Goal: Information Seeking & Learning: Learn about a topic

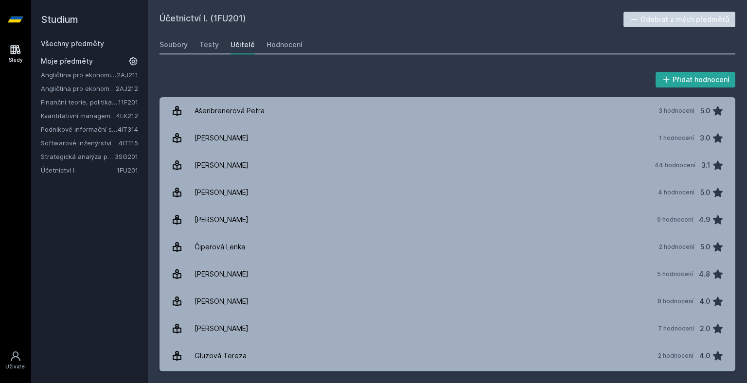
click at [113, 43] on div "Všechny předměty" at bounding box center [89, 44] width 97 height 10
click at [99, 37] on h2 "Studium" at bounding box center [89, 19] width 97 height 39
click at [87, 46] on link "Všechny předměty" at bounding box center [72, 43] width 63 height 8
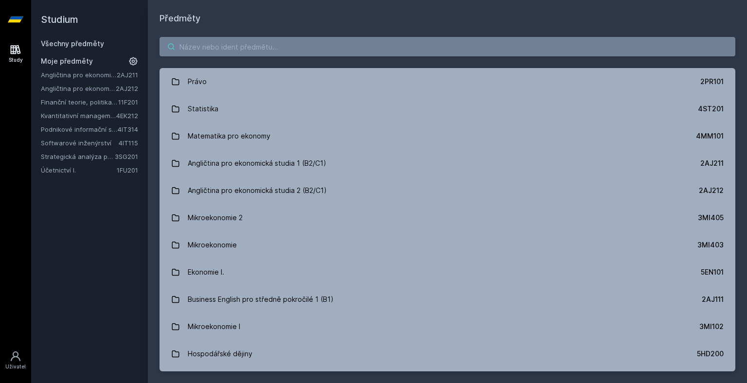
click at [192, 45] on input "search" at bounding box center [447, 46] width 576 height 19
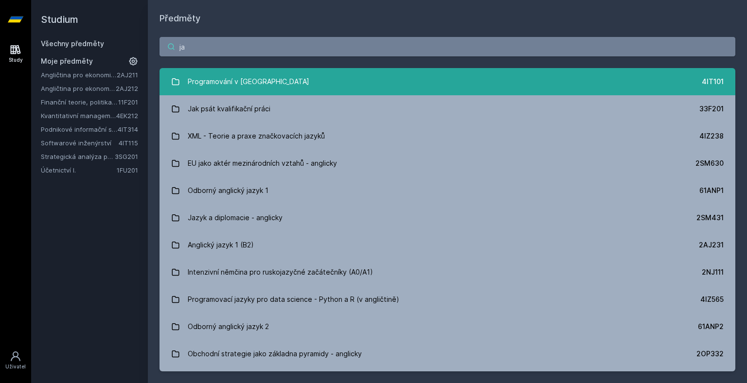
type input "ja"
click at [270, 90] on link "Programování v Javě 4IT101" at bounding box center [447, 81] width 576 height 27
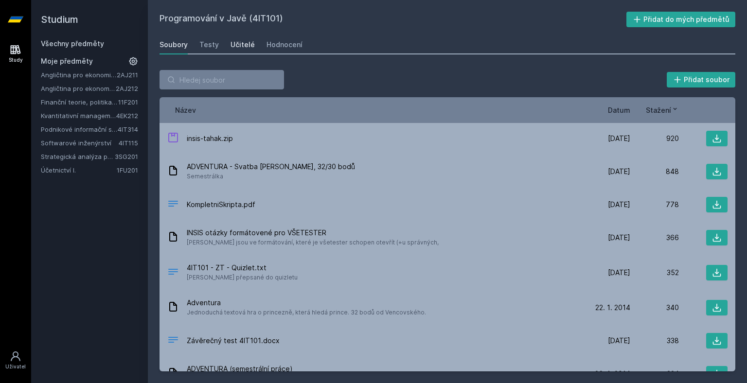
click at [230, 45] on div "Učitelé" at bounding box center [242, 45] width 24 height 10
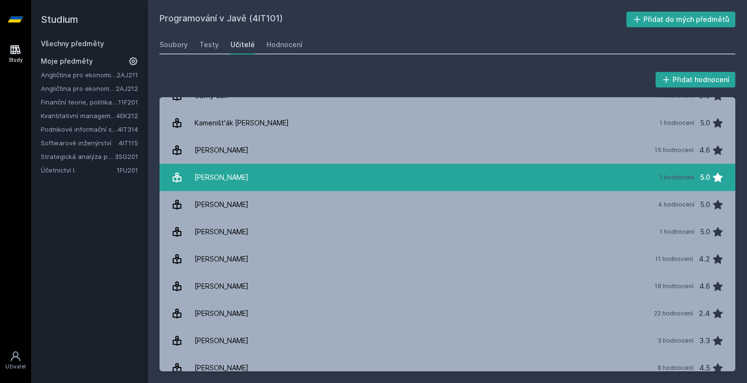
scroll to position [21, 0]
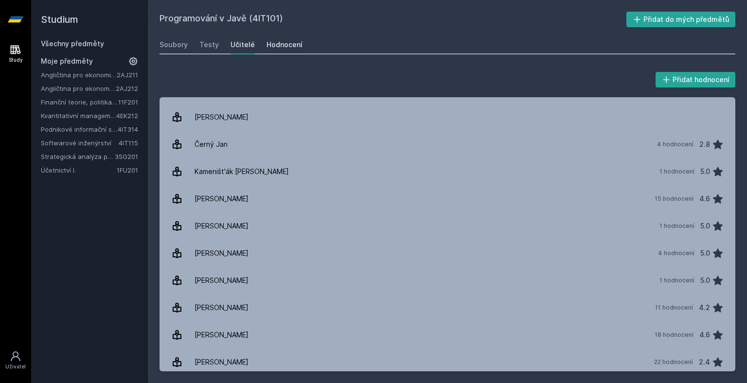
click at [282, 49] on div "Hodnocení" at bounding box center [284, 45] width 36 height 10
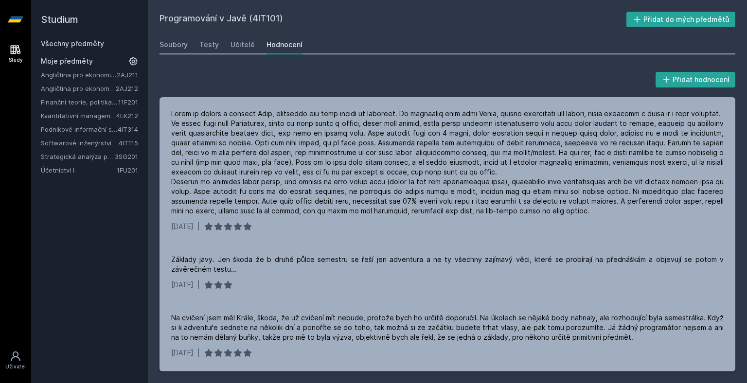
click at [537, 35] on div "Soubory Testy Učitelé Hodnocení" at bounding box center [447, 44] width 576 height 19
drag, startPoint x: 537, startPoint y: 35, endPoint x: 536, endPoint y: 44, distance: 8.8
click at [536, 44] on div "Programování v Javě (4IT101) Přidat do mých předmětů Soubory Testy Učitelé Hodn…" at bounding box center [447, 192] width 576 height 360
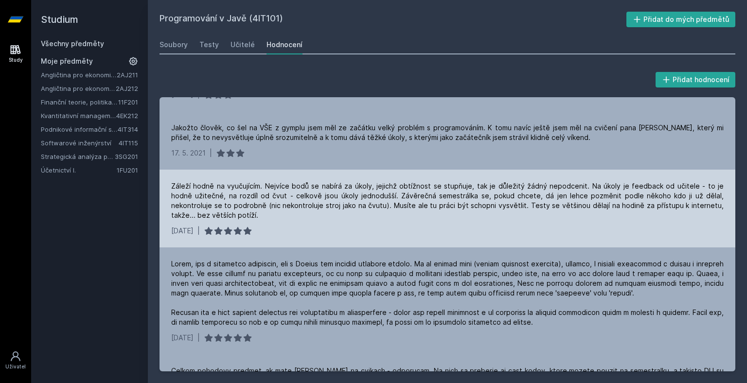
scroll to position [366, 0]
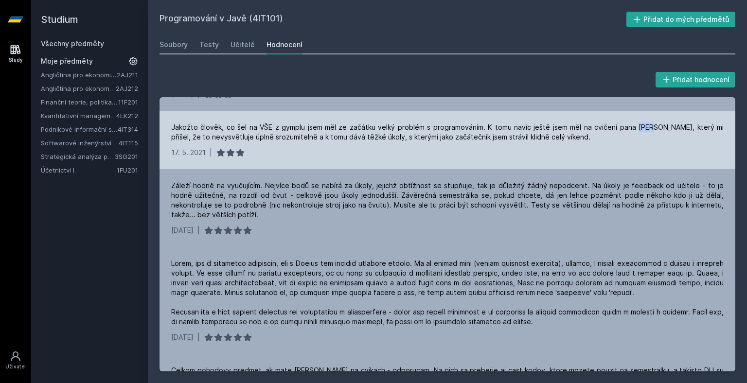
click at [630, 131] on div "Jakožto člověk, co šel na VŠE z gymplu jsem měl ze začátku velký problém s prog…" at bounding box center [447, 140] width 576 height 58
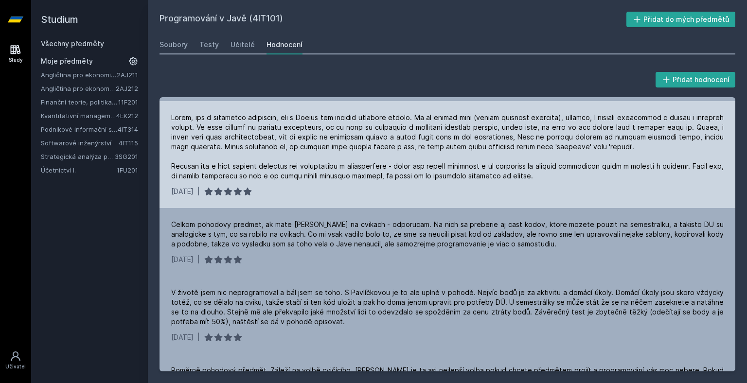
scroll to position [414, 0]
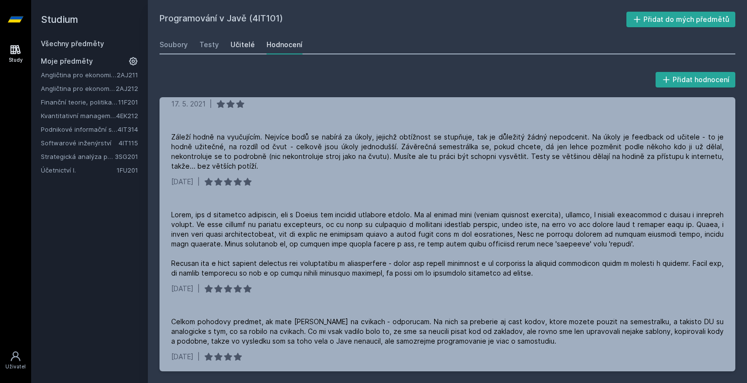
click at [233, 45] on div "Učitelé" at bounding box center [242, 45] width 24 height 10
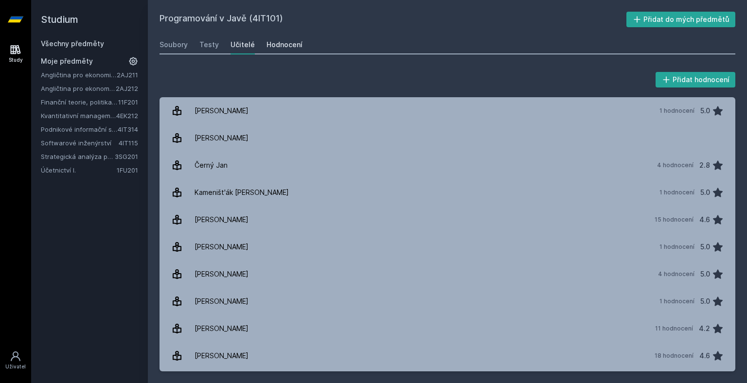
click at [291, 45] on div "Hodnocení" at bounding box center [284, 45] width 36 height 10
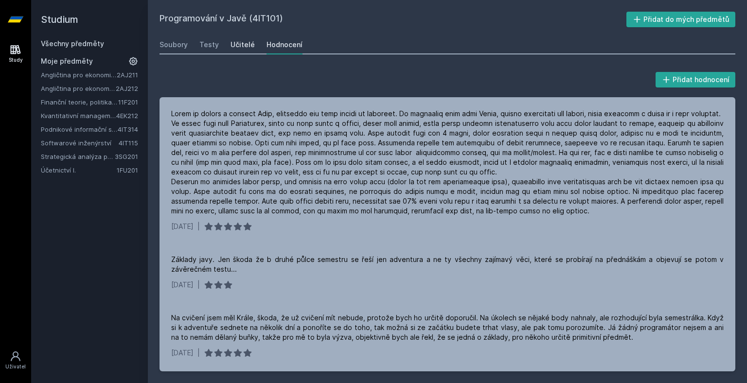
click at [241, 48] on div "Učitelé" at bounding box center [242, 45] width 24 height 10
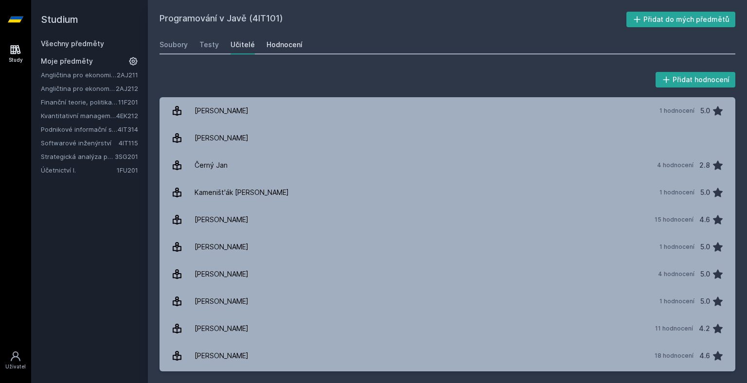
click at [279, 48] on div "Hodnocení" at bounding box center [284, 45] width 36 height 10
